Goal: Task Accomplishment & Management: Use online tool/utility

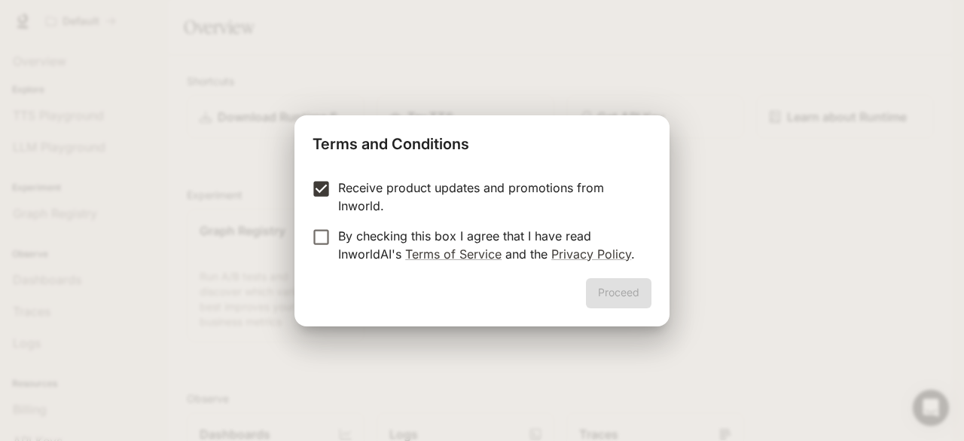
click at [313, 250] on label "By checking this box I agree that I have read InworldAI's Terms of Service and …" at bounding box center [471, 245] width 335 height 36
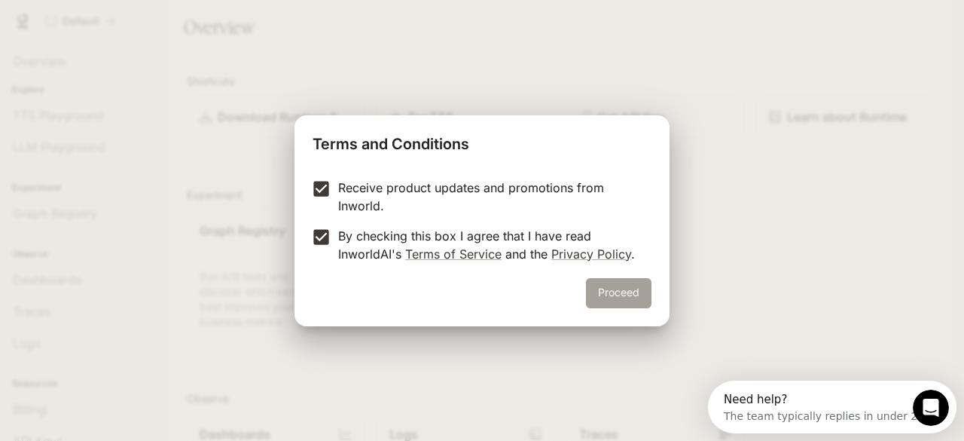
click at [609, 290] on button "Proceed" at bounding box center [619, 293] width 66 height 30
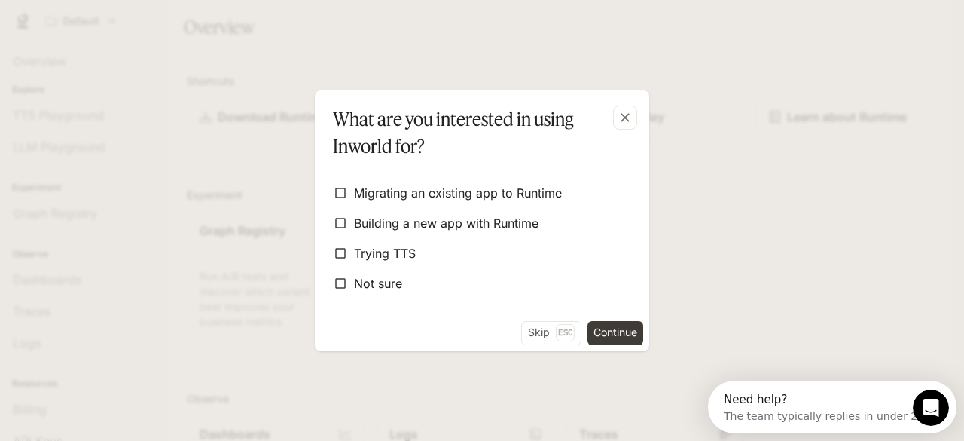
click at [609, 290] on label "Not sure" at bounding box center [482, 283] width 310 height 27
click at [616, 111] on div "button" at bounding box center [625, 117] width 24 height 24
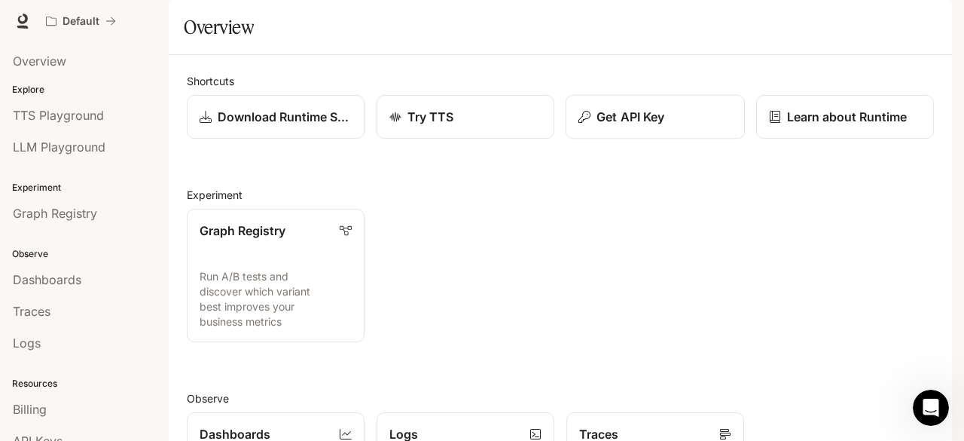
click at [639, 139] on button "Get API Key" at bounding box center [655, 117] width 179 height 44
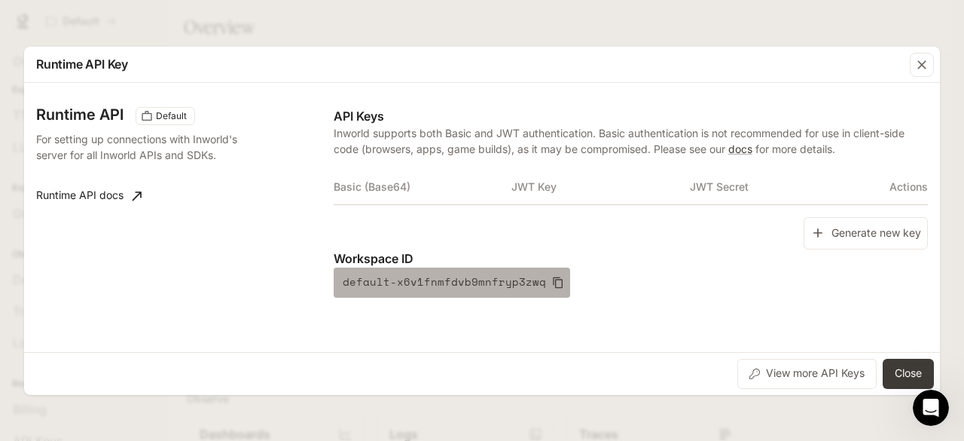
click at [552, 278] on icon "button" at bounding box center [558, 282] width 12 height 12
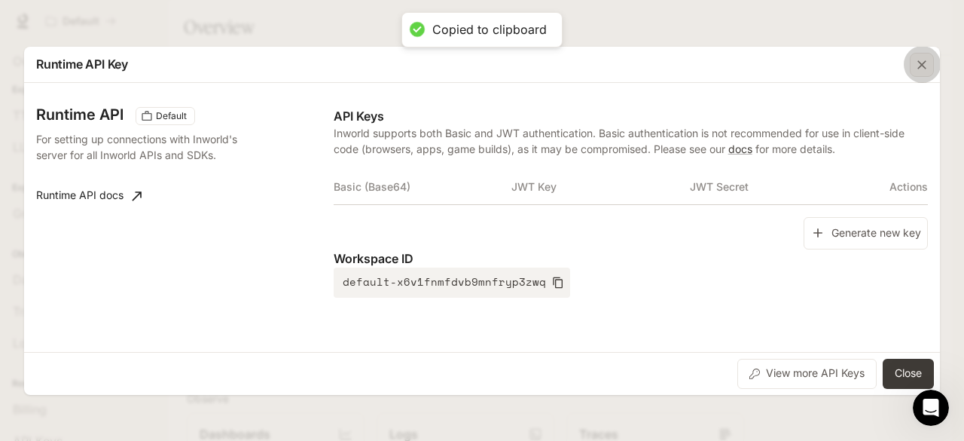
click at [921, 58] on icon "button" at bounding box center [922, 64] width 15 height 15
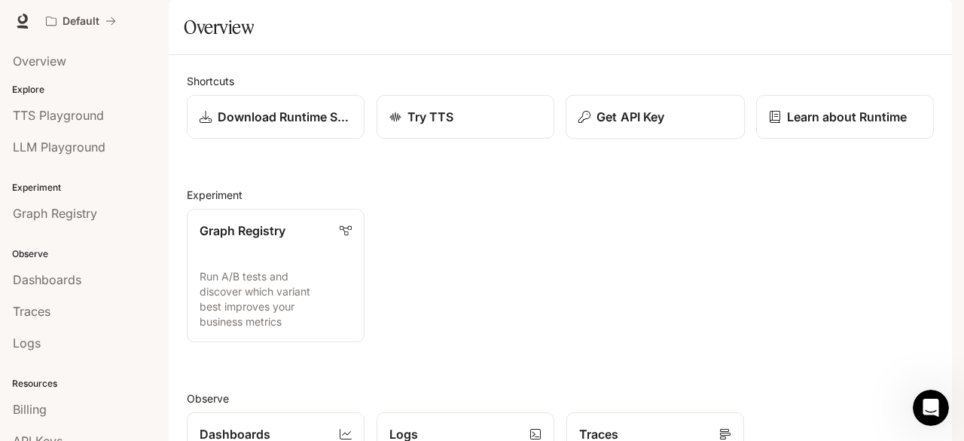
click at [628, 126] on p "Get API Key" at bounding box center [631, 117] width 68 height 18
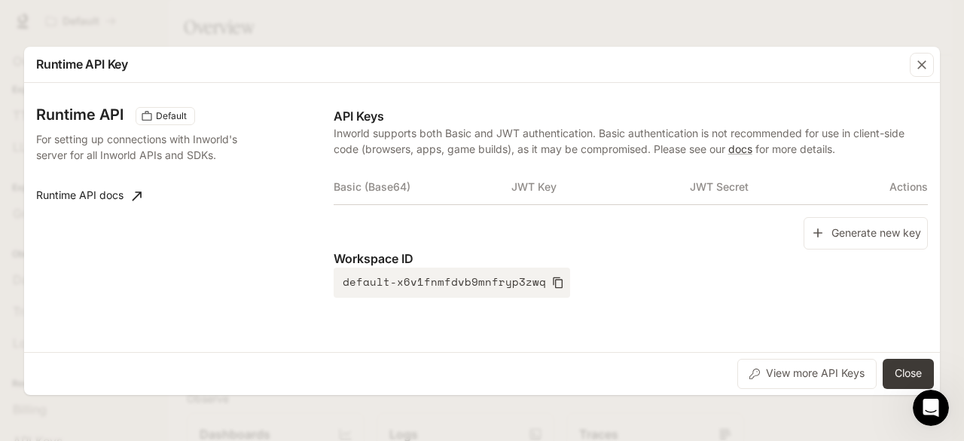
click at [402, 196] on th "Basic (Base64)" at bounding box center [423, 187] width 179 height 36
click at [498, 197] on th "Basic (Base64)" at bounding box center [423, 187] width 179 height 36
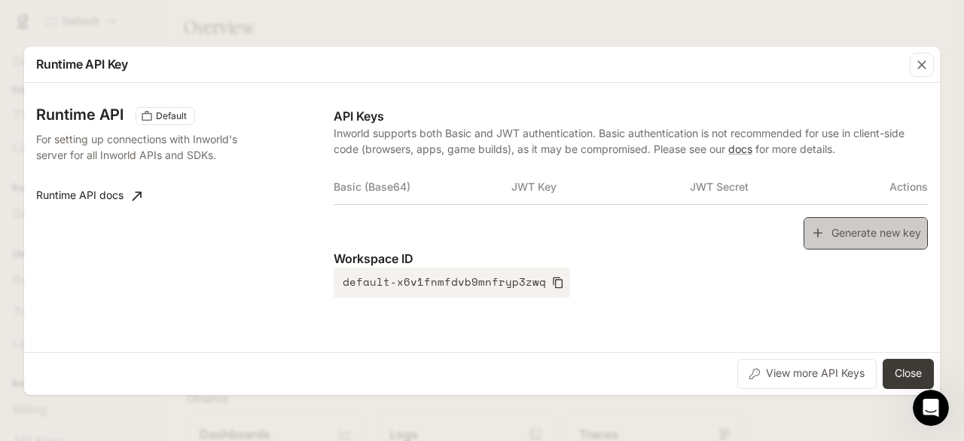
click at [833, 227] on button "Generate new key" at bounding box center [866, 233] width 124 height 32
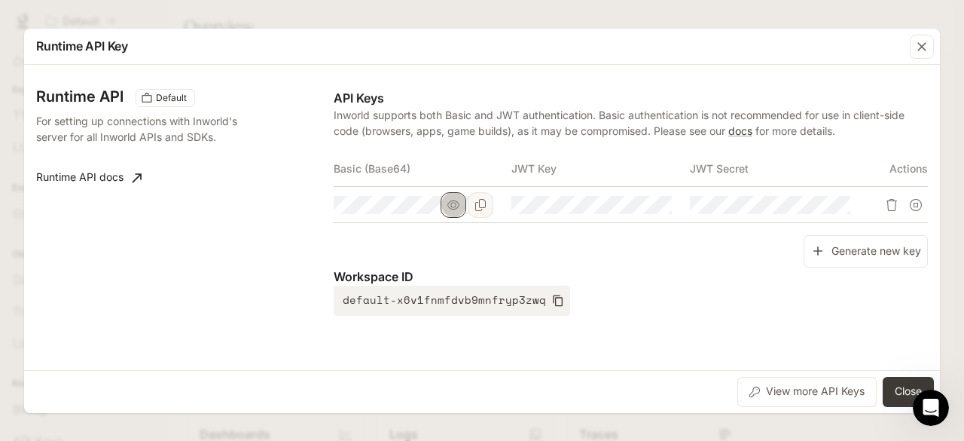
click at [461, 206] on button "button" at bounding box center [454, 205] width 26 height 26
click at [482, 202] on icon "Copy Basic (Base64)" at bounding box center [481, 205] width 12 height 12
click at [642, 210] on button "button" at bounding box center [632, 205] width 26 height 26
click at [643, 209] on button "button" at bounding box center [632, 205] width 26 height 26
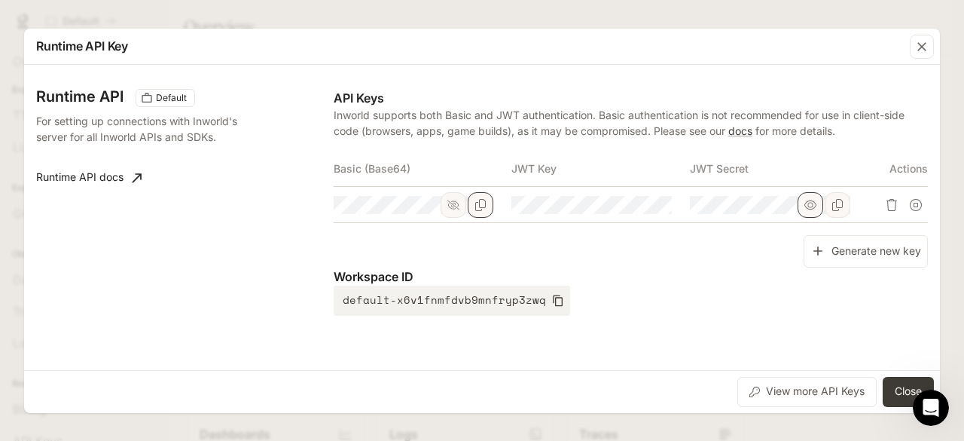
click at [815, 198] on button "button" at bounding box center [811, 205] width 26 height 26
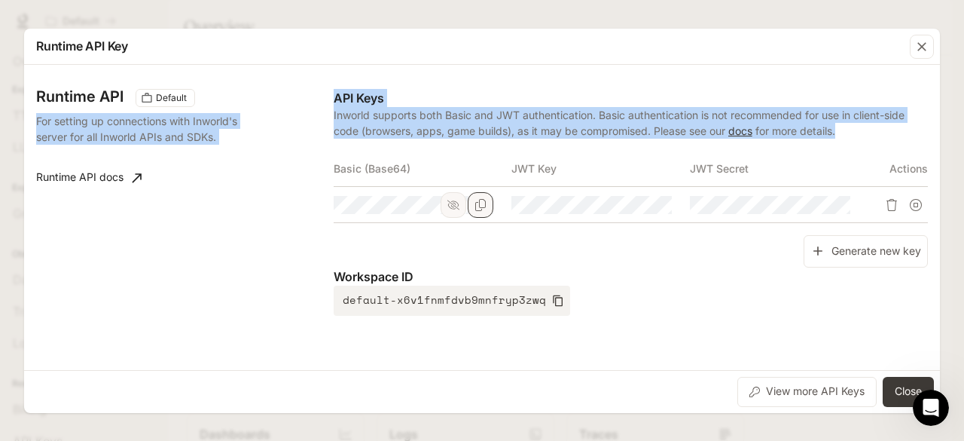
drag, startPoint x: 300, startPoint y: 94, endPoint x: 835, endPoint y: 224, distance: 550.4
click at [835, 224] on div "Runtime API Default For setting up connections with Inworld's server for all In…" at bounding box center [482, 217] width 892 height 293
copy div "For setting up connections with Inworld's server for all Inworld APIs and SDKs.…"
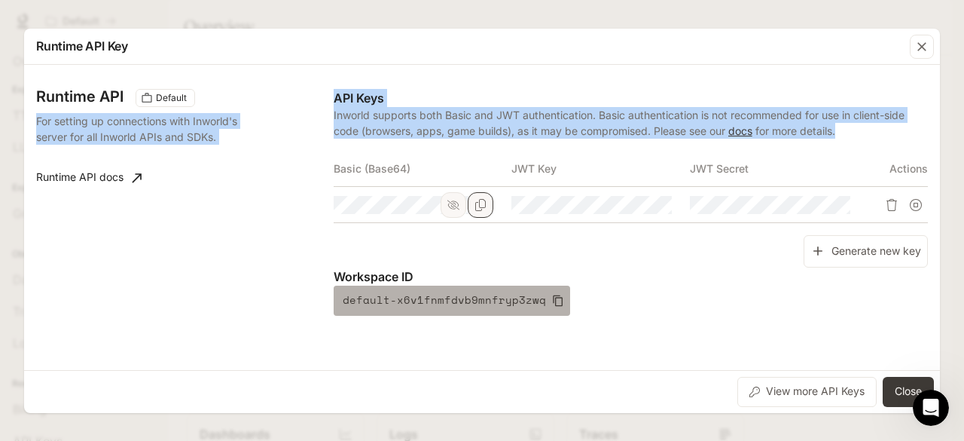
click at [552, 301] on icon "button" at bounding box center [558, 301] width 12 height 12
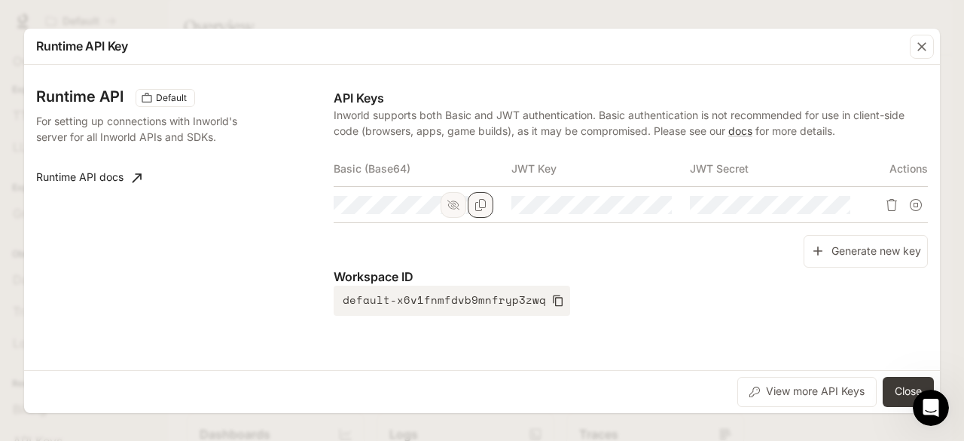
click at [684, 267] on p "Workspace ID" at bounding box center [631, 276] width 594 height 18
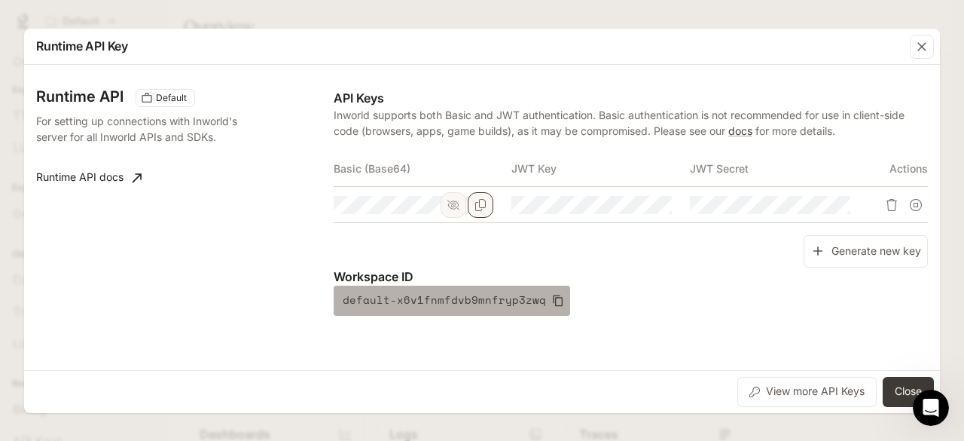
click at [553, 305] on icon "button" at bounding box center [558, 300] width 10 height 11
click at [550, 308] on button "default-x6v1fnmfdvb9mnfryp3zwq" at bounding box center [452, 301] width 237 height 30
click at [554, 309] on button "default-x6v1fnmfdvb9mnfryp3zwq" at bounding box center [452, 301] width 237 height 30
click at [548, 293] on button "default-x6v1fnmfdvb9mnfryp3zwq" at bounding box center [452, 301] width 237 height 30
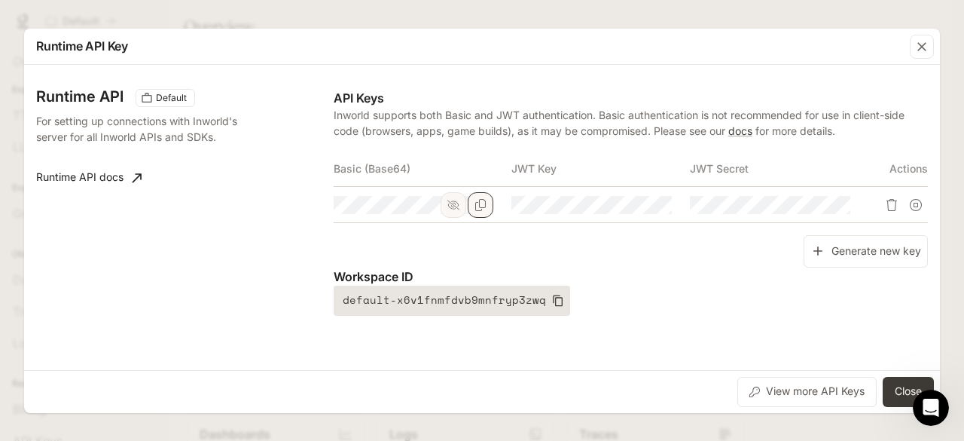
click at [539, 304] on button "default-x6v1fnmfdvb9mnfryp3zwq" at bounding box center [452, 301] width 237 height 30
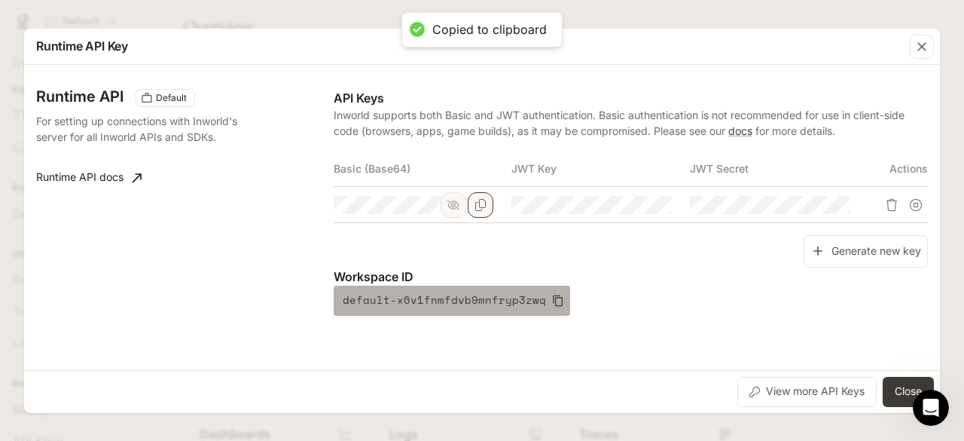
click at [552, 304] on icon "button" at bounding box center [558, 301] width 12 height 12
